Goal: Navigation & Orientation: Find specific page/section

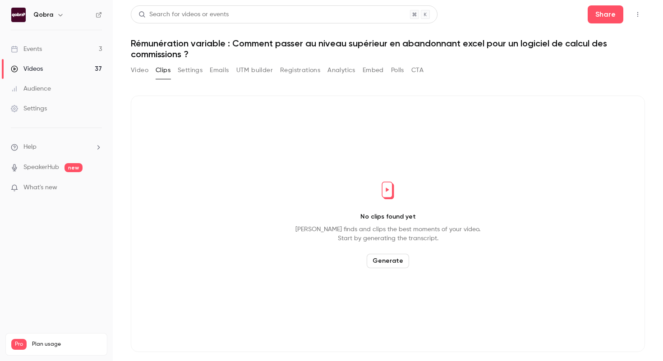
click at [84, 53] on link "Events 3" at bounding box center [56, 49] width 113 height 20
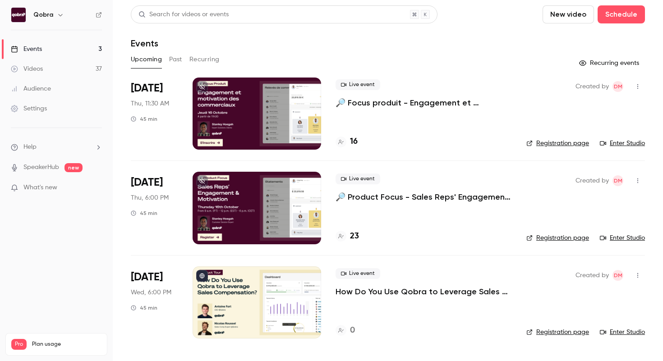
click at [78, 63] on link "Videos 37" at bounding box center [56, 69] width 113 height 20
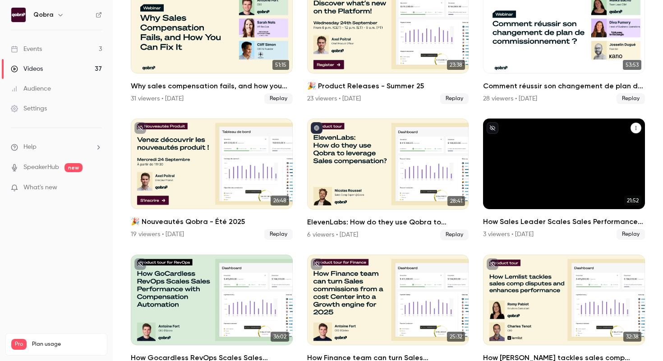
scroll to position [78, 0]
